Goal: Transaction & Acquisition: Purchase product/service

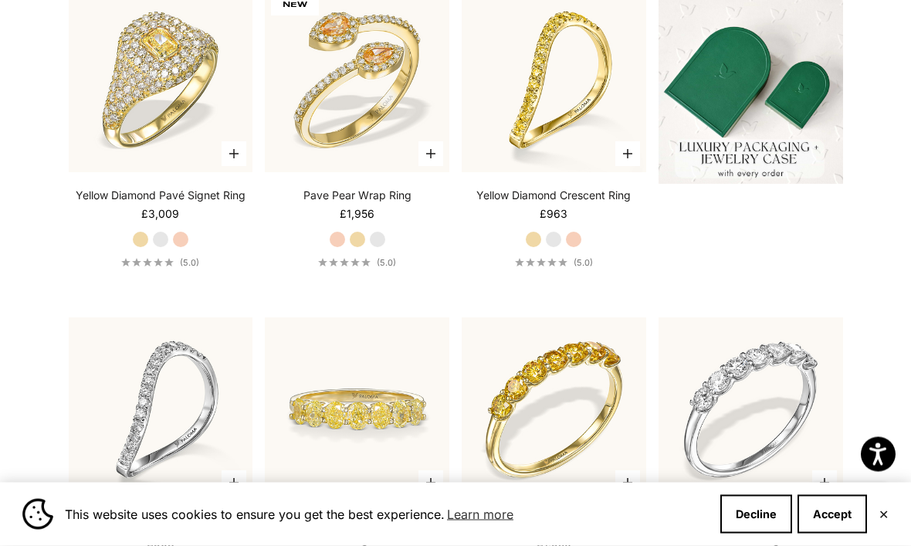
scroll to position [471, 0]
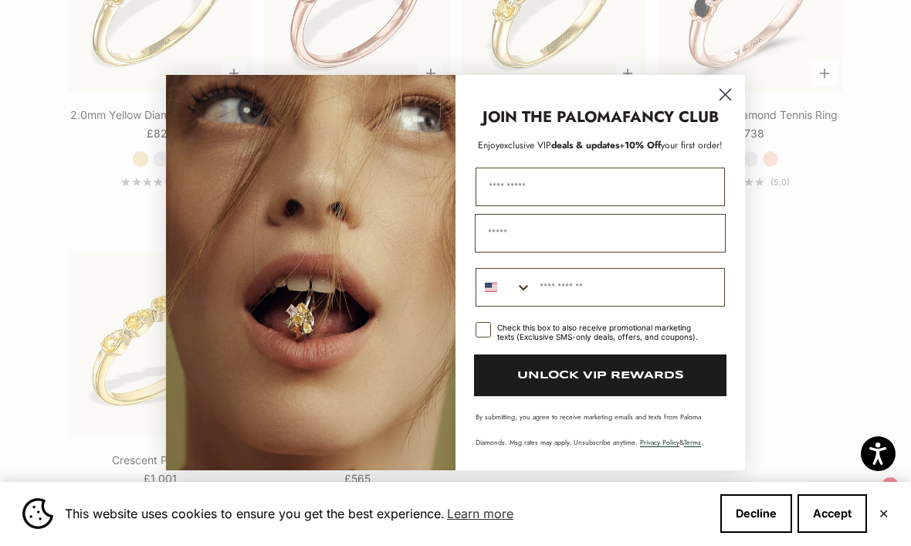
click at [719, 107] on circle "Close dialog" at bounding box center [724, 94] width 25 height 25
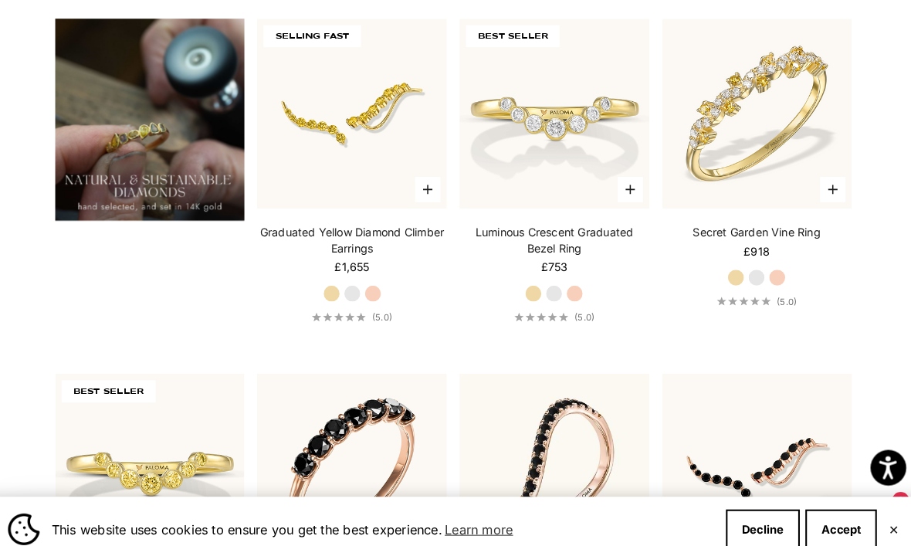
scroll to position [1113, 0]
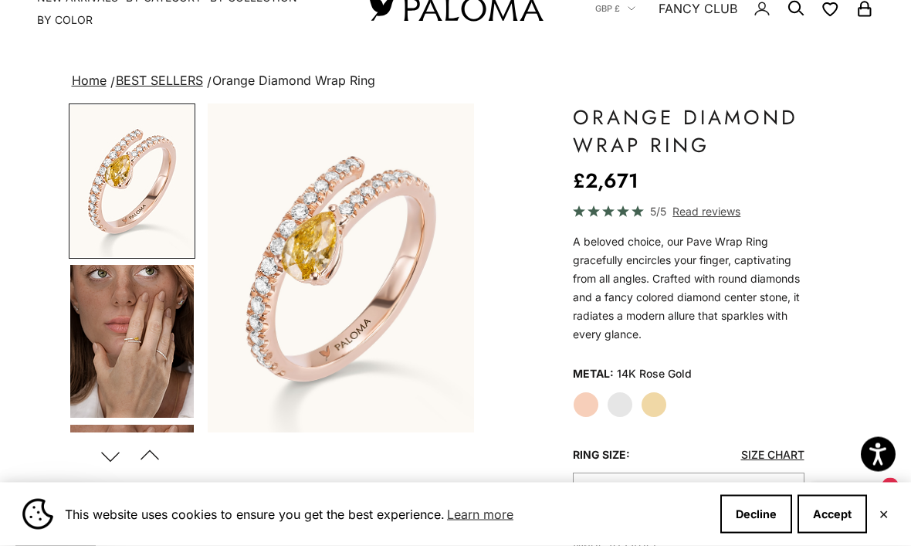
scroll to position [52, 0]
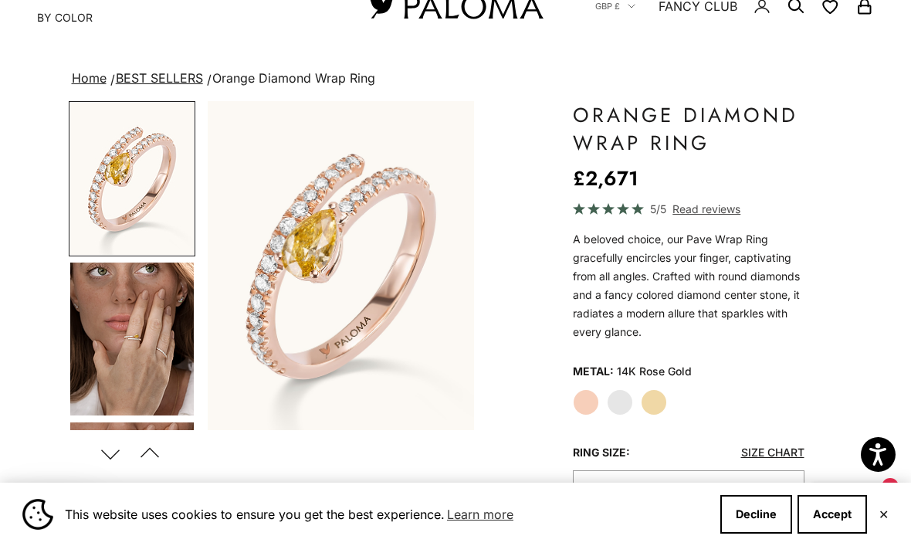
click at [624, 402] on label "White Gold" at bounding box center [620, 402] width 26 height 26
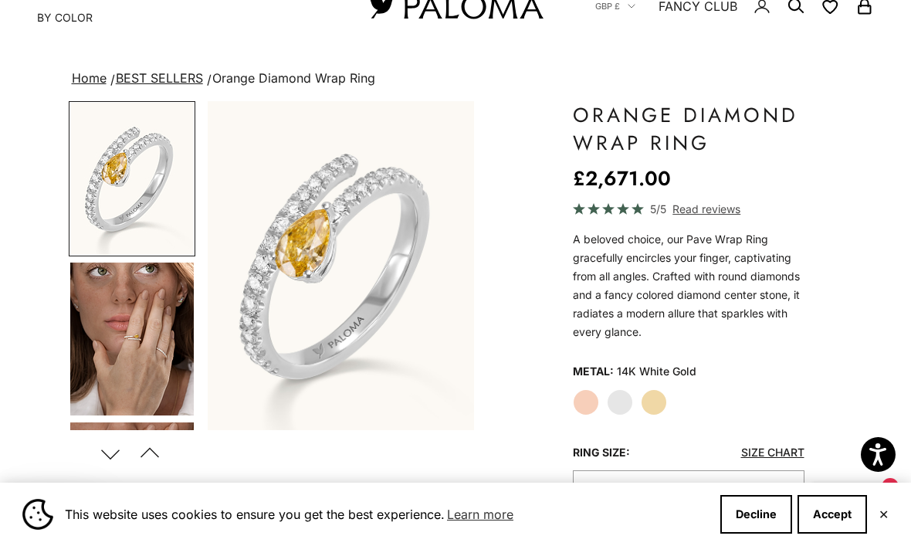
click at [658, 409] on label "Yellow Gold" at bounding box center [654, 402] width 26 height 26
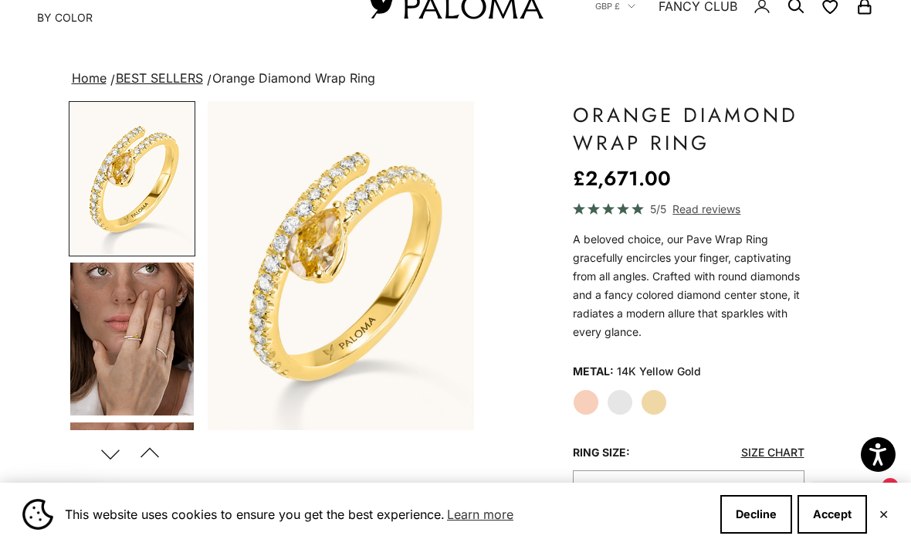
click at [587, 408] on label "Rose Gold" at bounding box center [586, 402] width 26 height 26
